Goal: Transaction & Acquisition: Purchase product/service

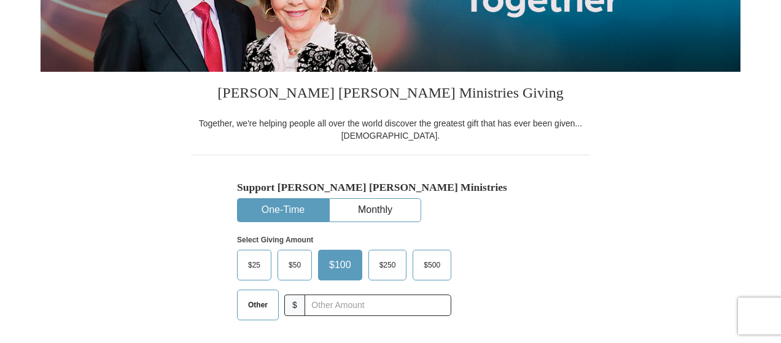
scroll to position [307, 0]
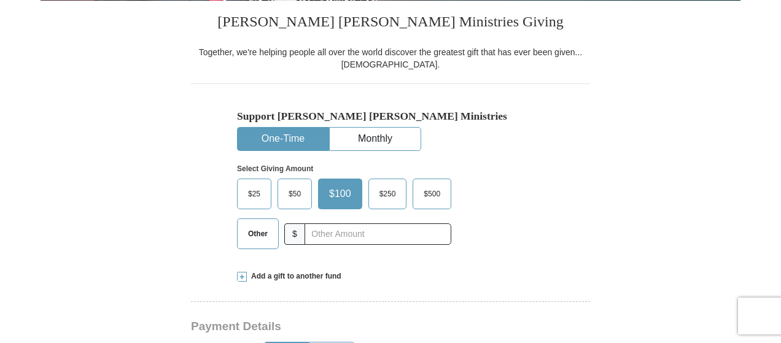
click at [265, 195] on span "$25" at bounding box center [254, 194] width 25 height 18
click at [0, 0] on input "$25" at bounding box center [0, 0] width 0 height 0
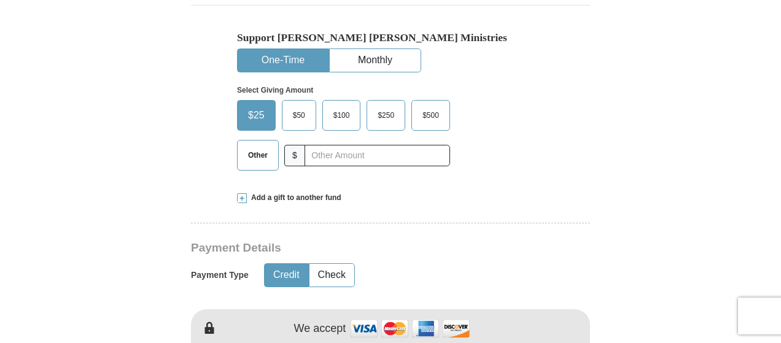
scroll to position [430, 0]
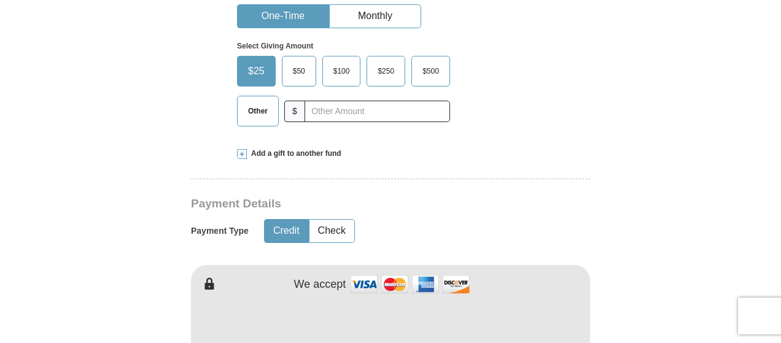
click at [292, 154] on span "Add a gift to another fund" at bounding box center [294, 154] width 95 height 10
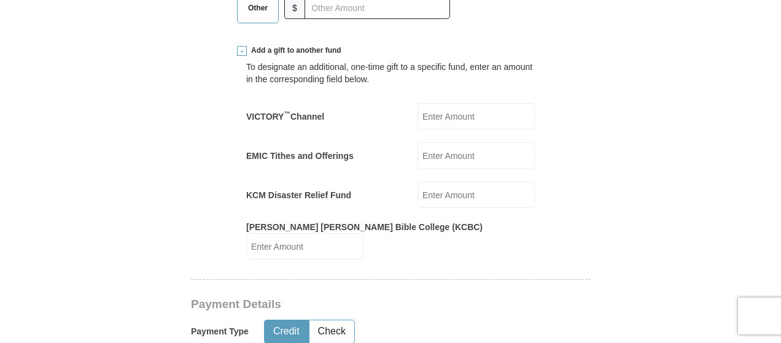
scroll to position [552, 0]
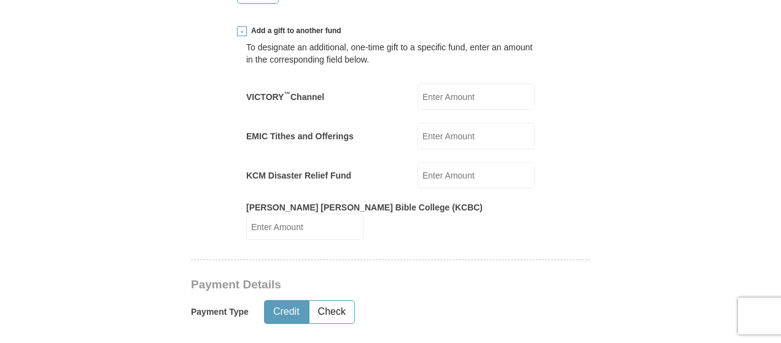
click at [371, 210] on label "[PERSON_NAME] [PERSON_NAME] Bible College (KCBC)" at bounding box center [364, 207] width 236 height 12
click at [363, 214] on input "[PERSON_NAME] [PERSON_NAME] Bible College (KCBC)" at bounding box center [304, 227] width 117 height 26
type input "25.00"
type button "Credit"
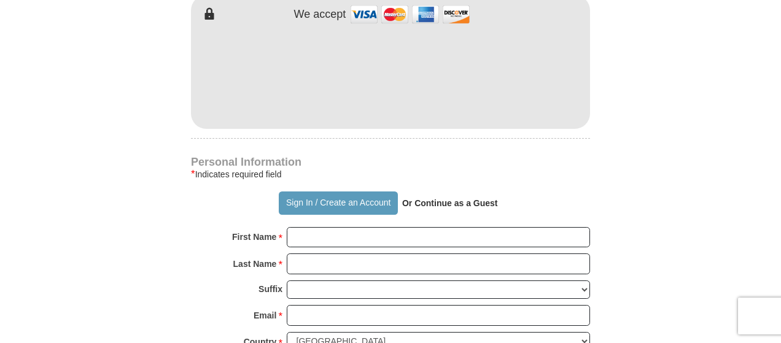
scroll to position [921, 0]
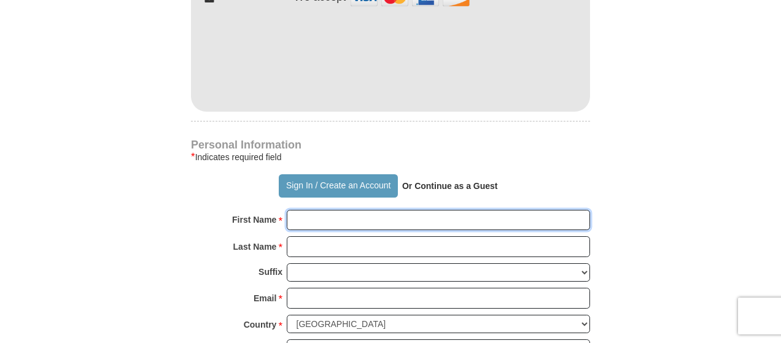
click at [327, 214] on input "First Name *" at bounding box center [438, 220] width 303 height 21
type input "[PERSON_NAME]"
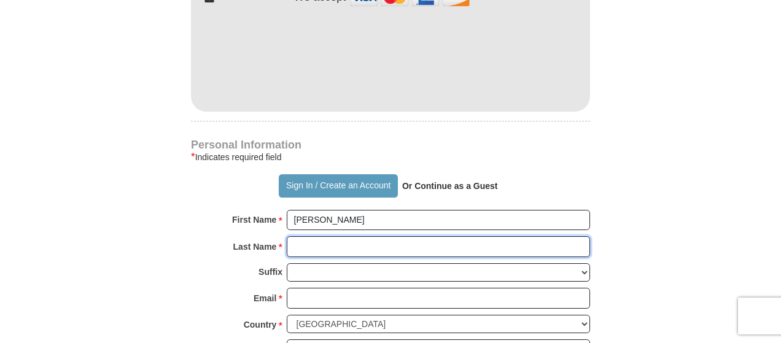
click at [355, 236] on input "Last Name *" at bounding box center [438, 246] width 303 height 21
type input "[PERSON_NAME]"
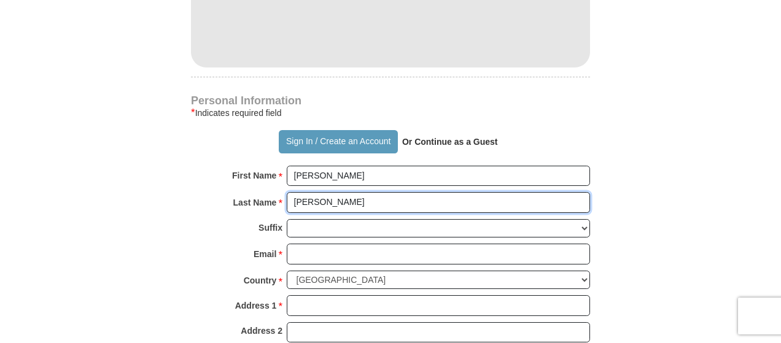
scroll to position [982, 0]
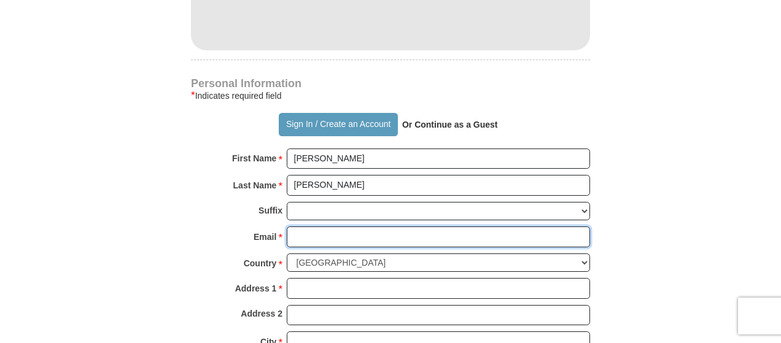
click at [358, 226] on input "Email *" at bounding box center [438, 236] width 303 height 21
type input "[EMAIL_ADDRESS][DOMAIN_NAME]"
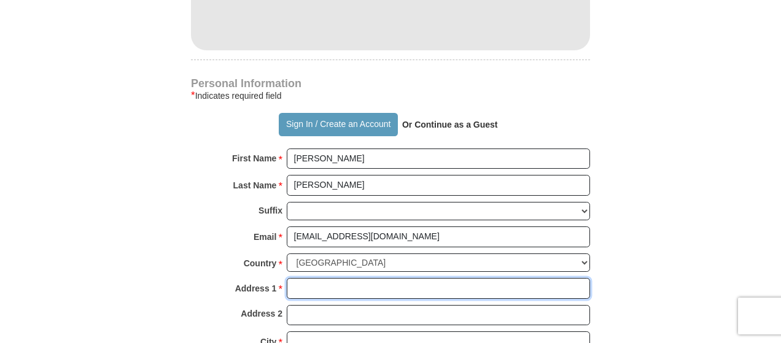
type input "[STREET_ADDRESS]"
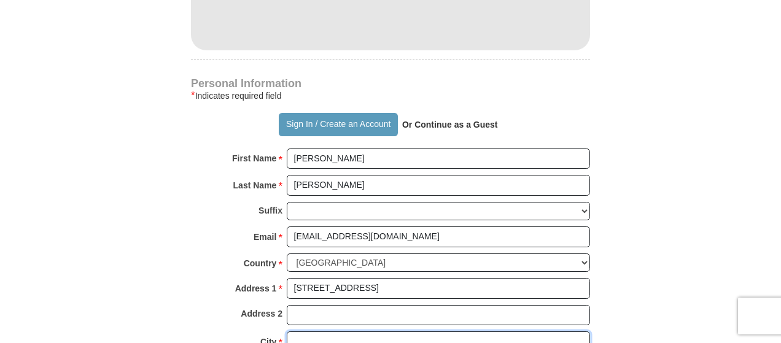
type input "[GEOGRAPHIC_DATA]"
select select "WV"
type input "26101"
type input "3044854253"
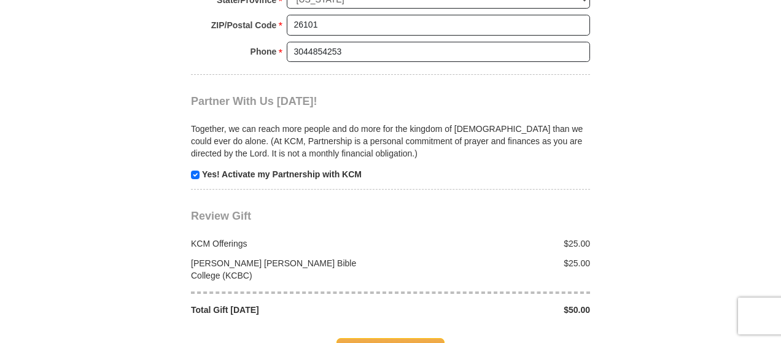
scroll to position [1535, 0]
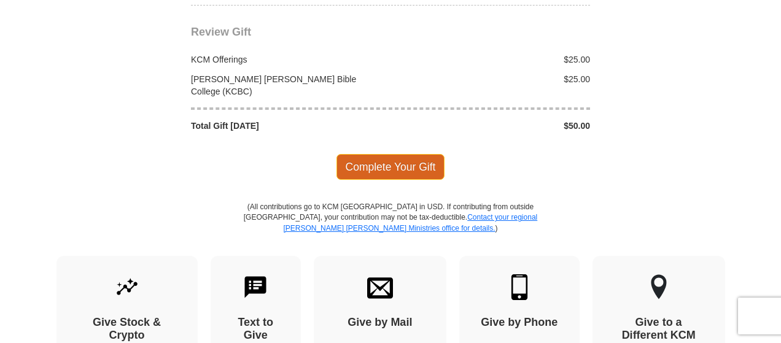
click at [375, 154] on span "Complete Your Gift" at bounding box center [390, 167] width 109 height 26
